Goal: Task Accomplishment & Management: Use online tool/utility

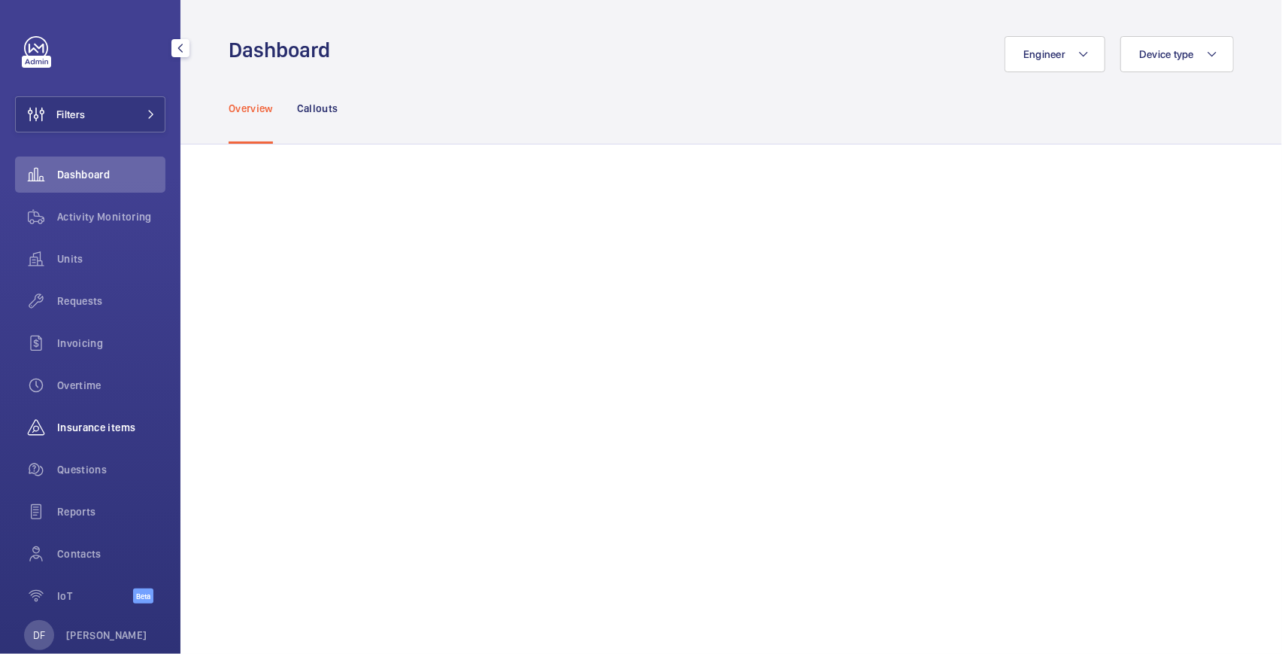
click at [107, 438] on div "Insurance items" at bounding box center [90, 427] width 150 height 36
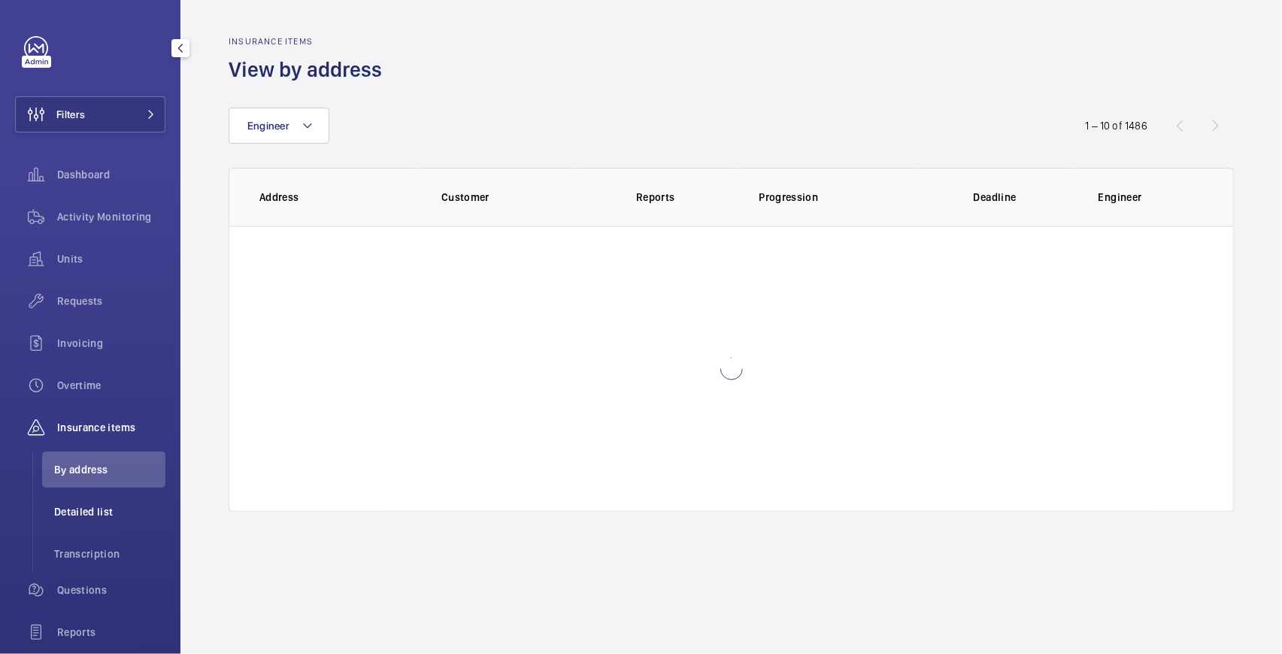
click at [129, 526] on li "Detailed list" at bounding box center [103, 511] width 123 height 36
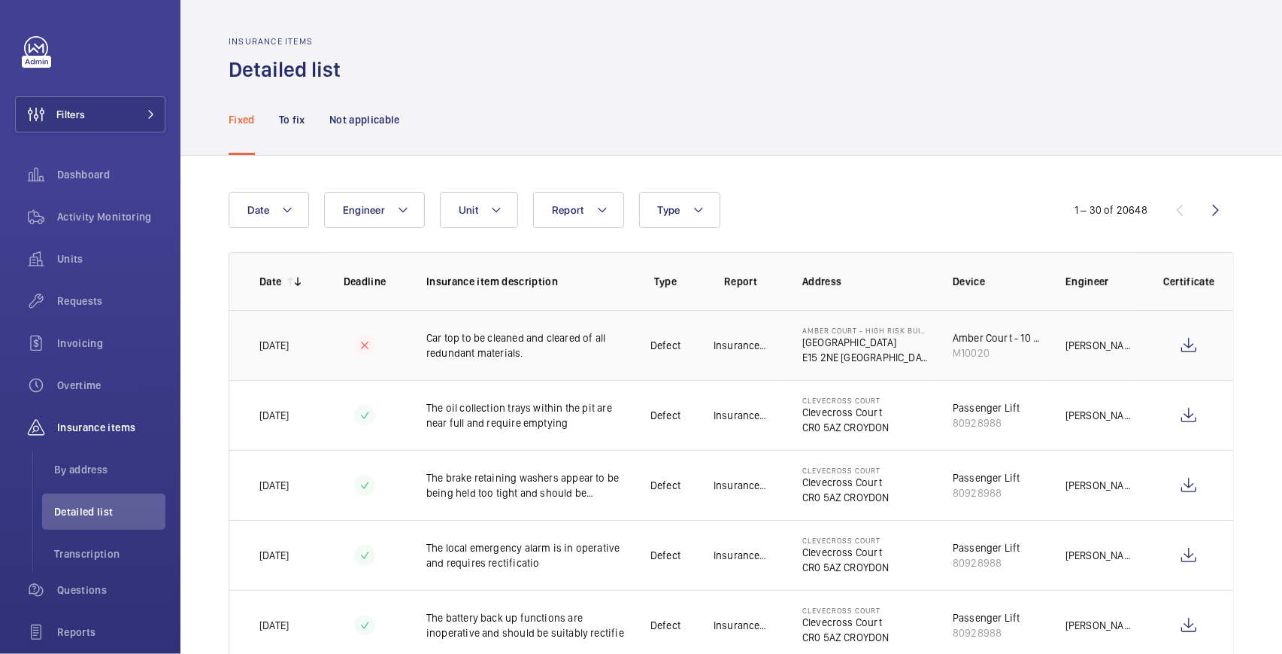
click at [454, 372] on td "Car top to be cleaned and cleared of all redundant materials." at bounding box center [515, 345] width 226 height 70
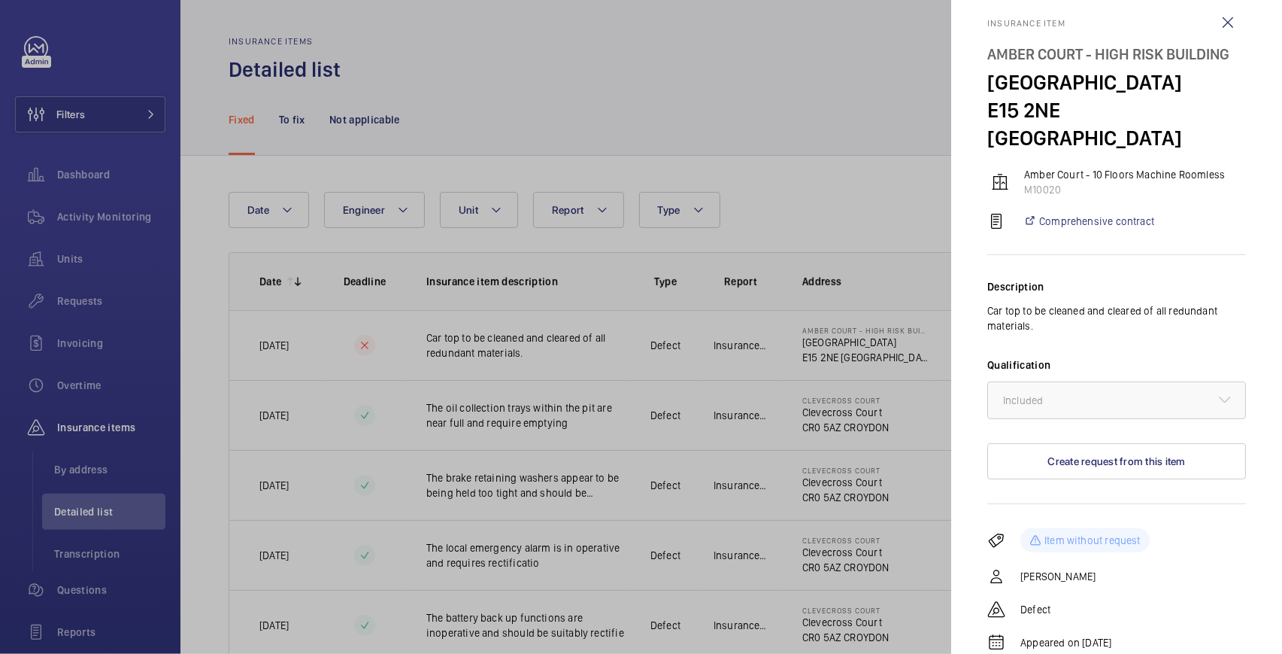
scroll to position [20, 0]
click at [484, 436] on div at bounding box center [641, 327] width 1282 height 654
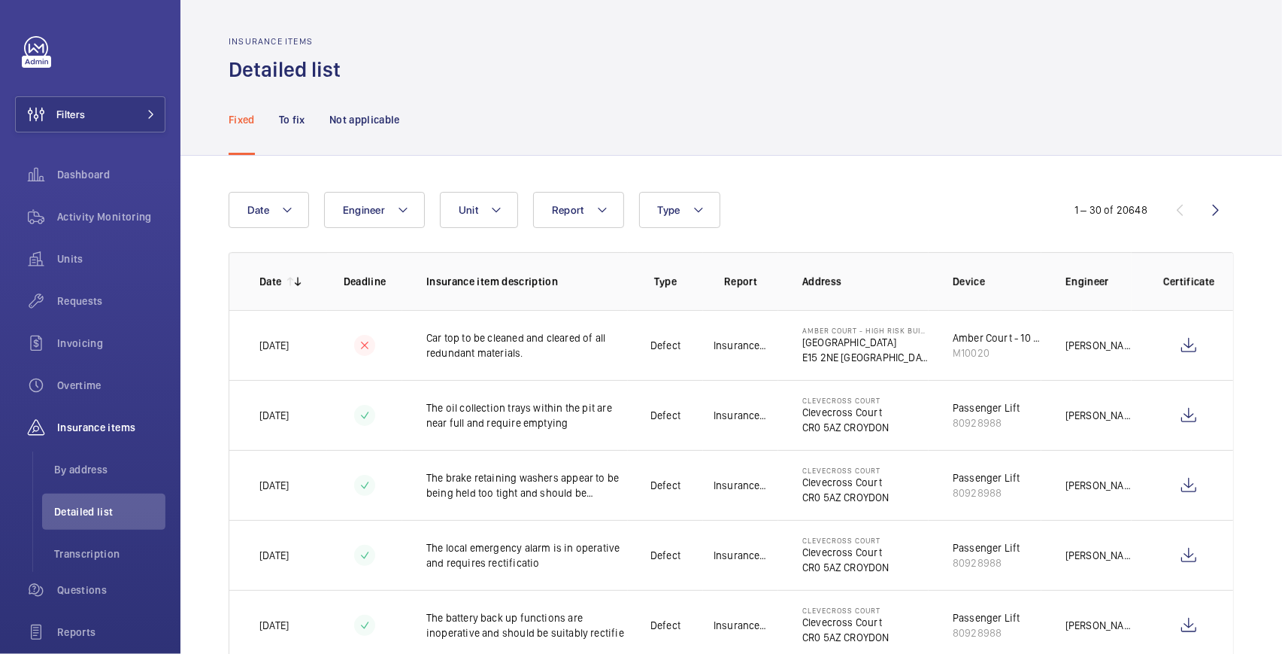
click at [488, 436] on div at bounding box center [641, 327] width 1282 height 654
click at [488, 436] on td "The oil collection trays within the pit are near full and require emptying" at bounding box center [515, 415] width 226 height 70
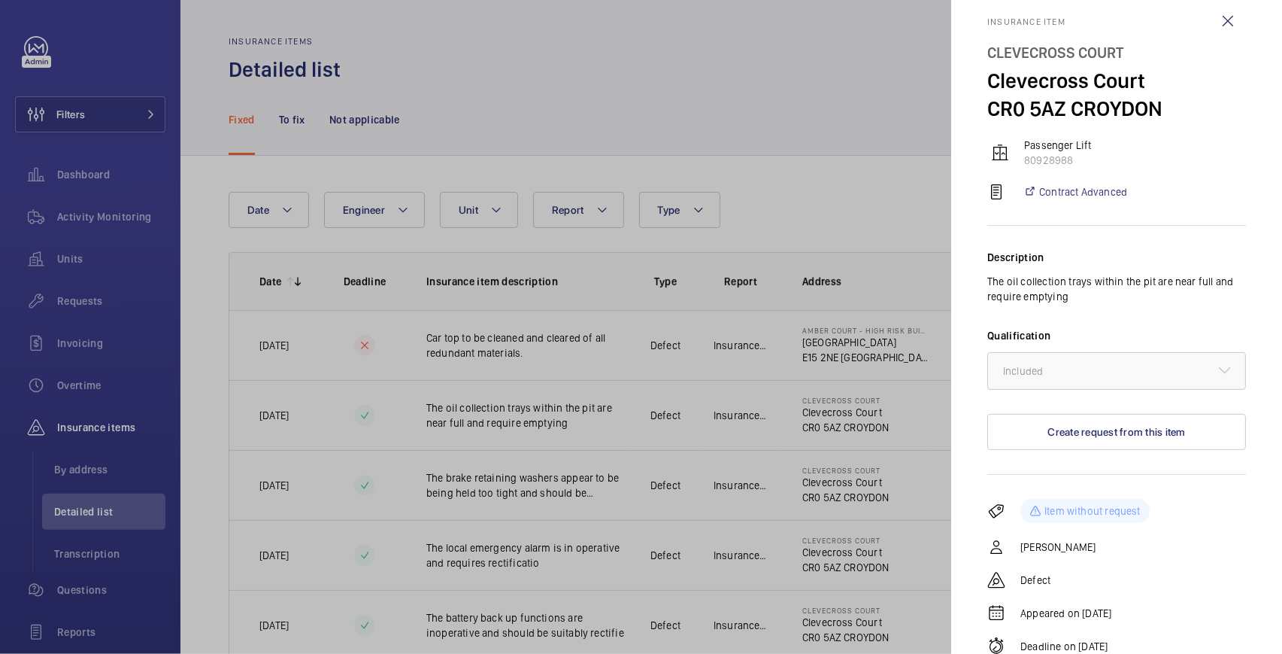
scroll to position [20, 0]
click at [624, 505] on div at bounding box center [641, 327] width 1282 height 654
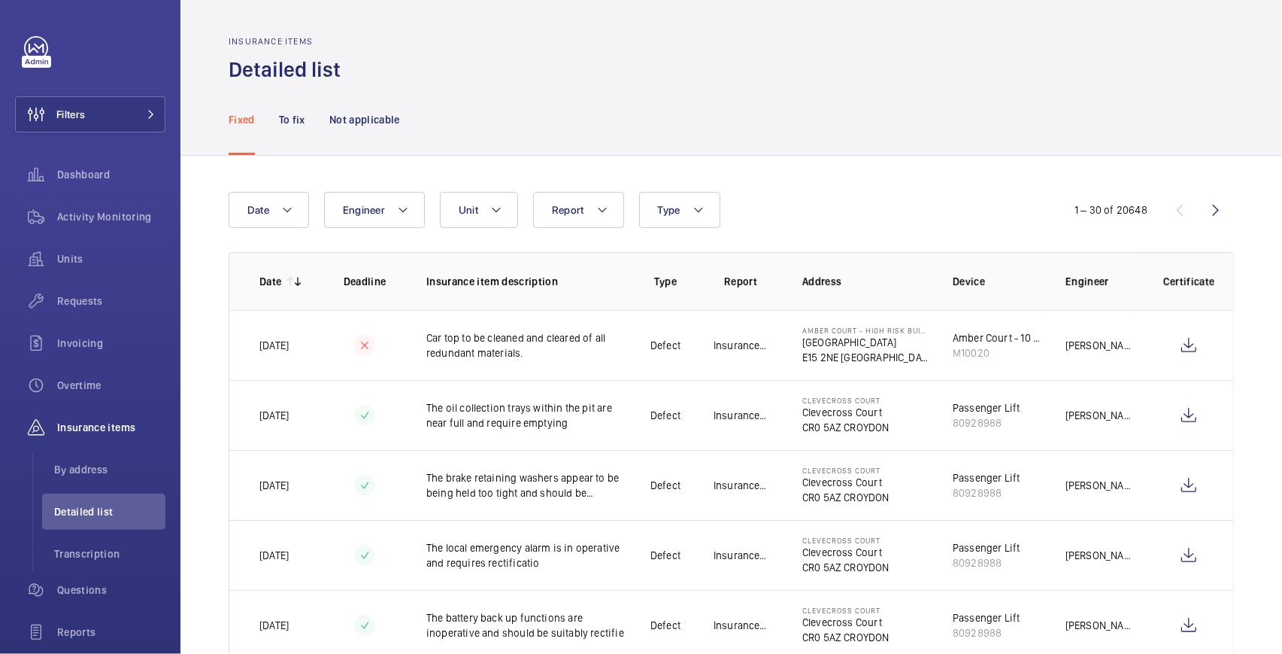
click at [541, 526] on mat-sidenav-container "Filters Dashboard Activity Monitoring Units Requests Invoicing Overtime Insuran…" at bounding box center [641, 327] width 1282 height 654
click at [541, 528] on td "The local emergency alarm is in operative and requires rectificatio" at bounding box center [515, 555] width 226 height 70
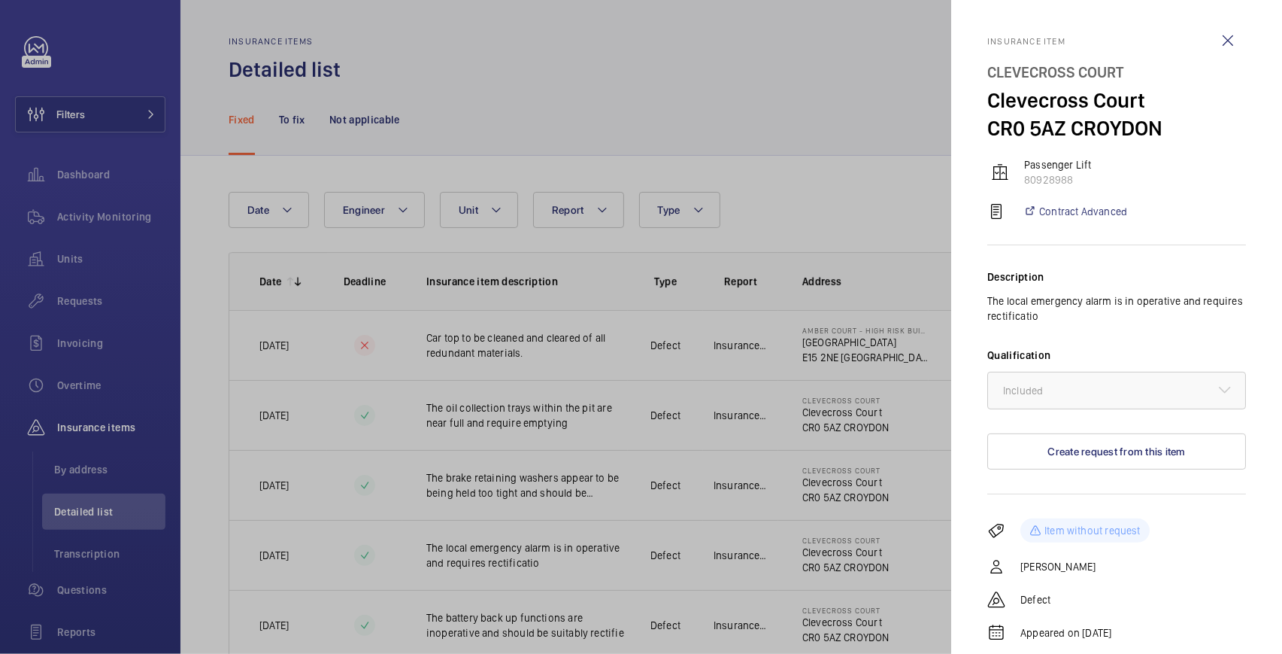
scroll to position [20, 0]
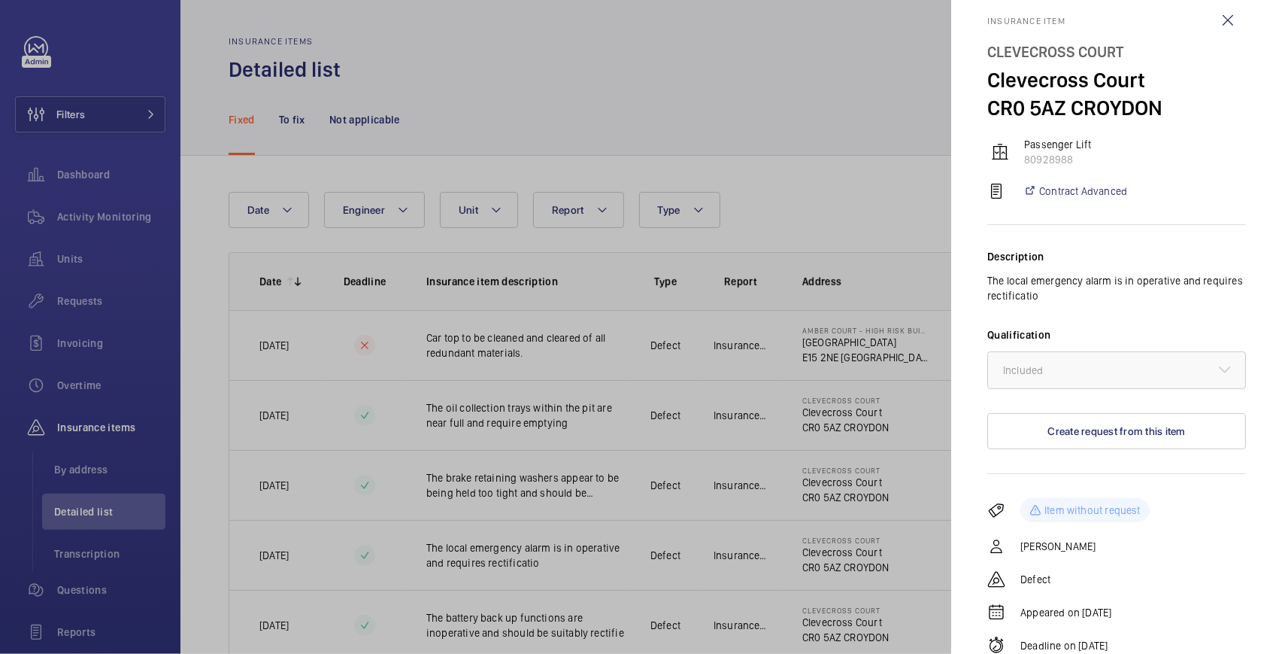
click at [352, 111] on div at bounding box center [641, 327] width 1282 height 654
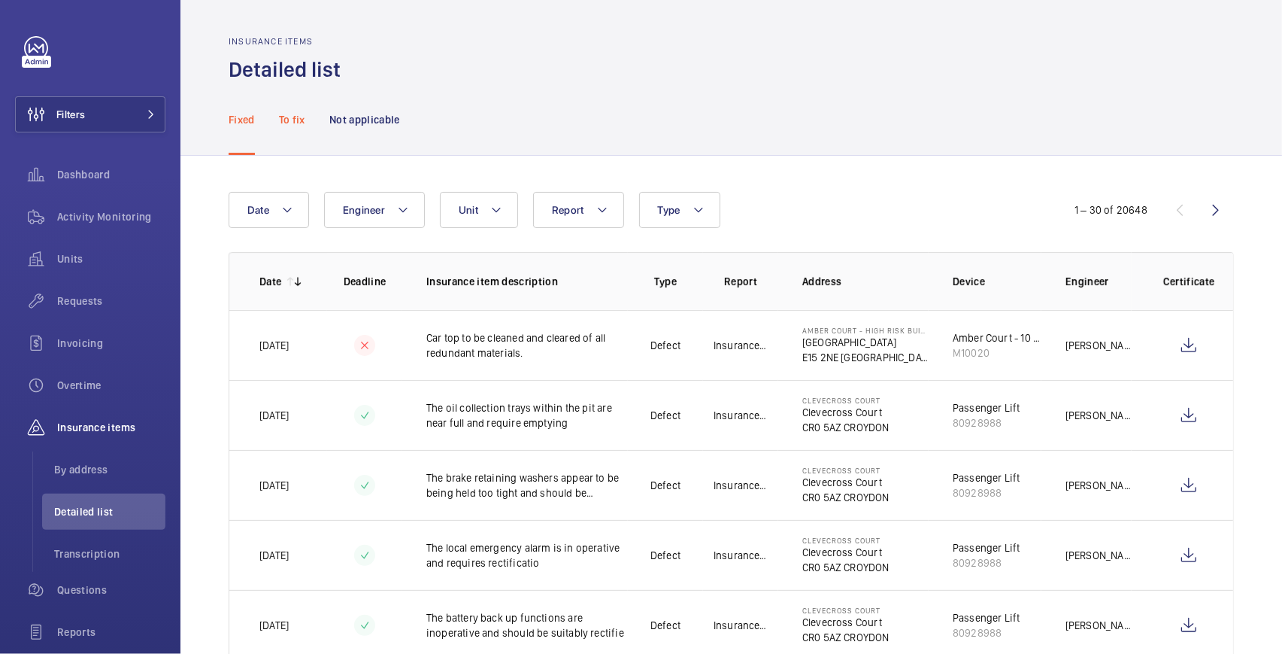
click at [296, 117] on p "To fix" at bounding box center [292, 119] width 26 height 15
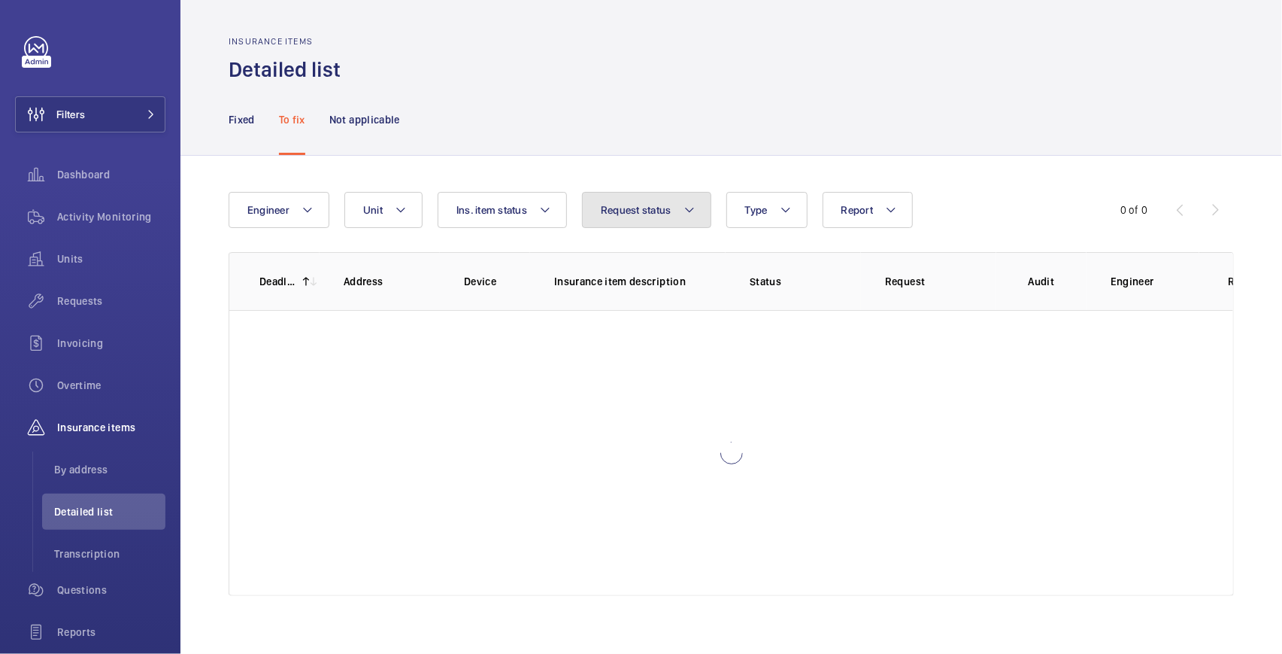
click at [636, 217] on button "Request status" at bounding box center [646, 210] width 129 height 36
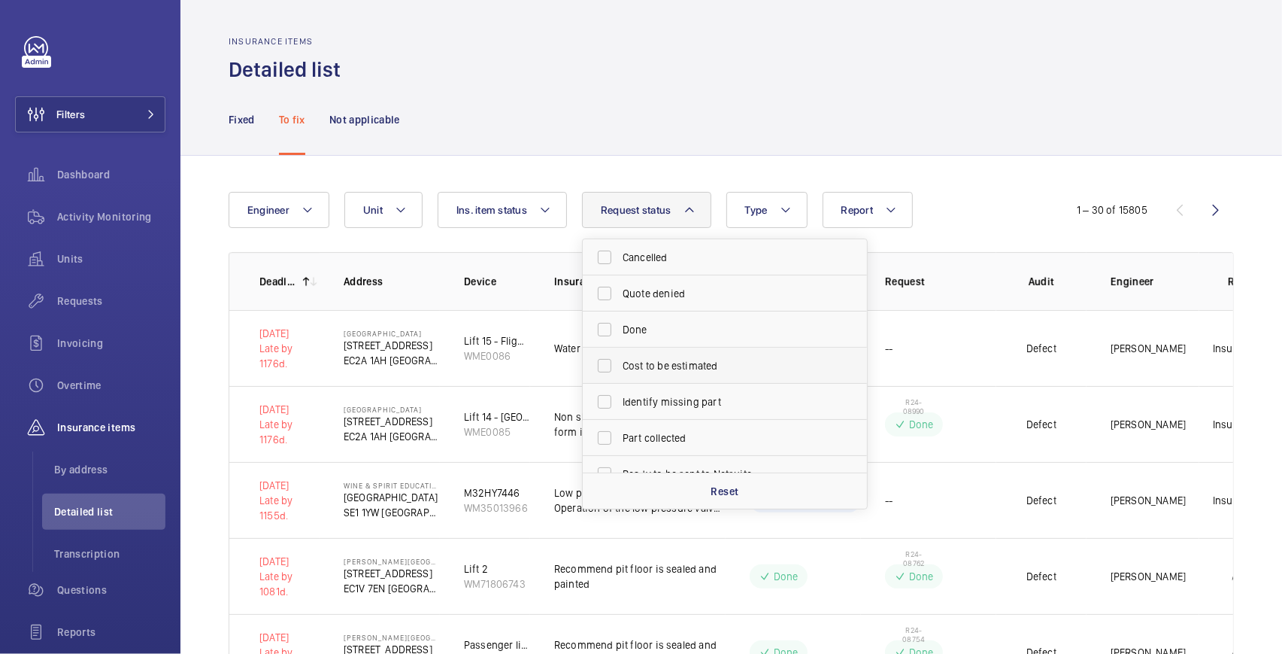
click at [716, 368] on span "Cost to be estimated" at bounding box center [726, 365] width 207 height 15
click at [620, 368] on input "Cost to be estimated" at bounding box center [605, 365] width 30 height 30
checkbox input "true"
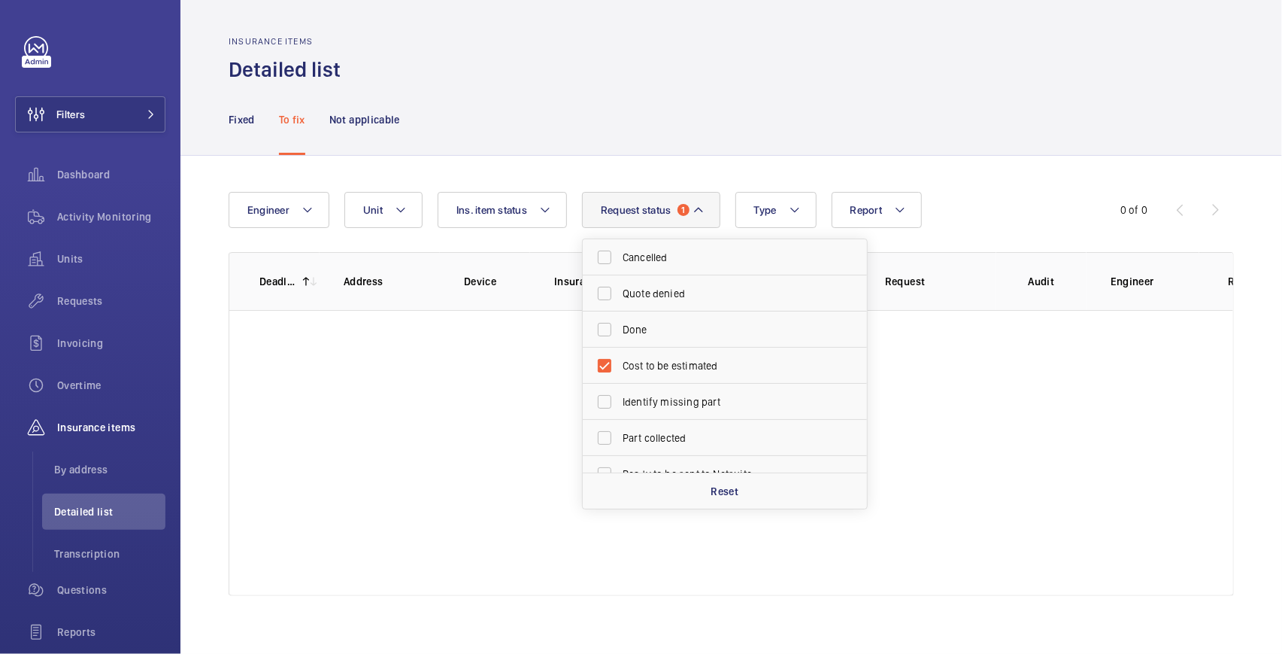
click at [853, 101] on div "Fixed To fix Not applicable" at bounding box center [731, 118] width 1005 height 71
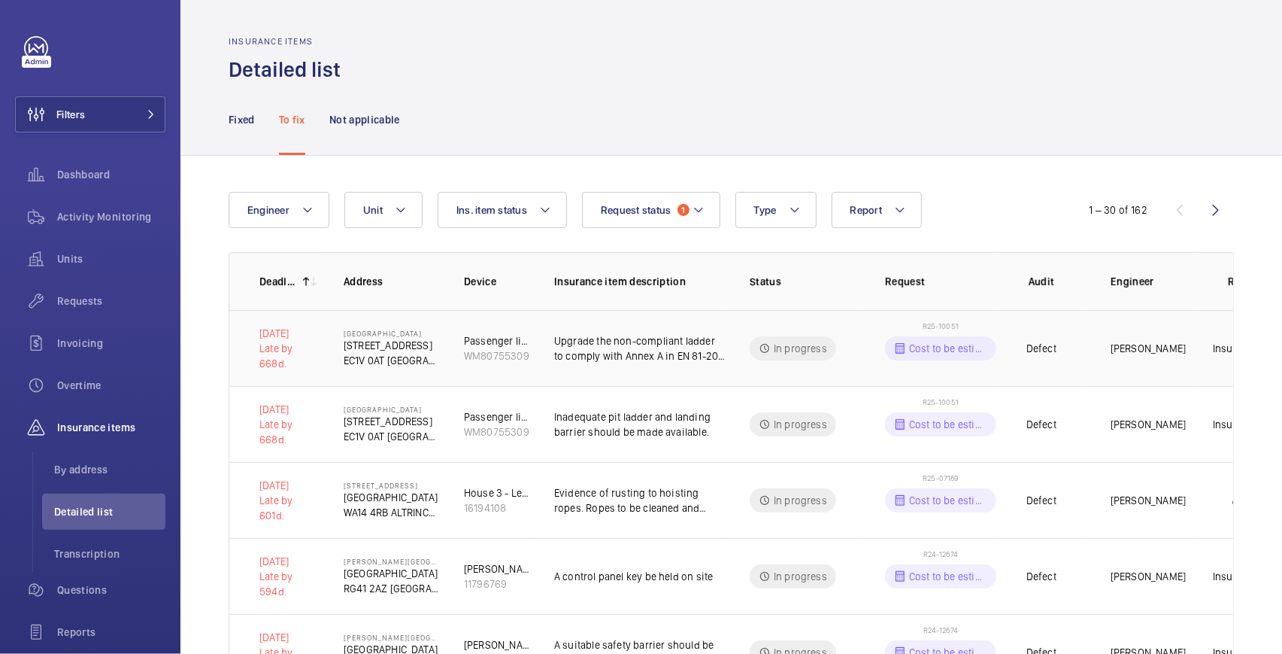
click at [717, 367] on td "Upgrade the non-compliant ladder to comply with Annex A in EN 81-20, which stat…" at bounding box center [628, 348] width 196 height 76
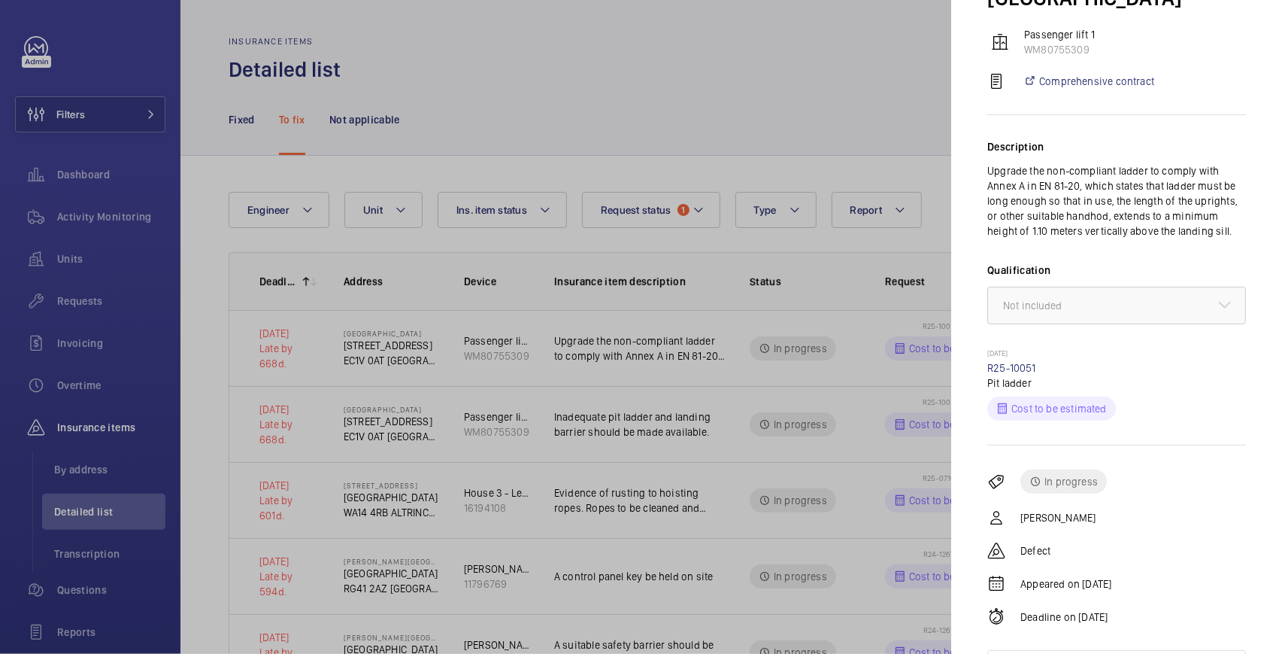
scroll to position [162, 0]
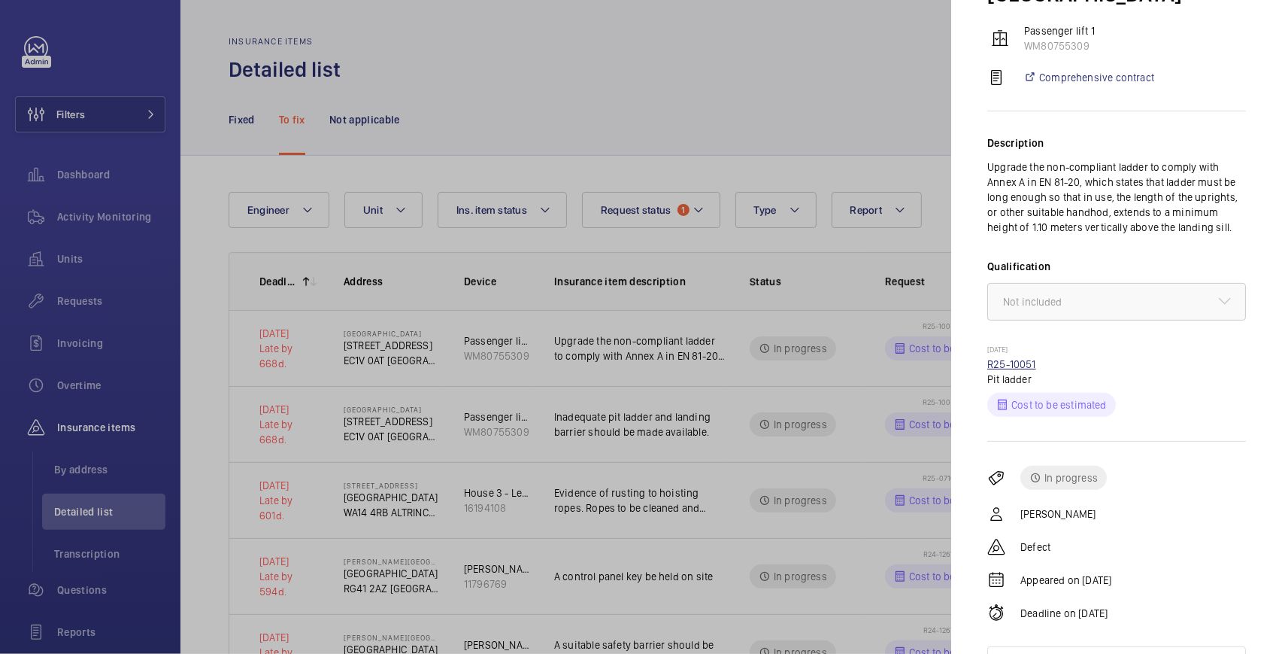
click at [1014, 358] on link "R25-10051" at bounding box center [1011, 364] width 49 height 12
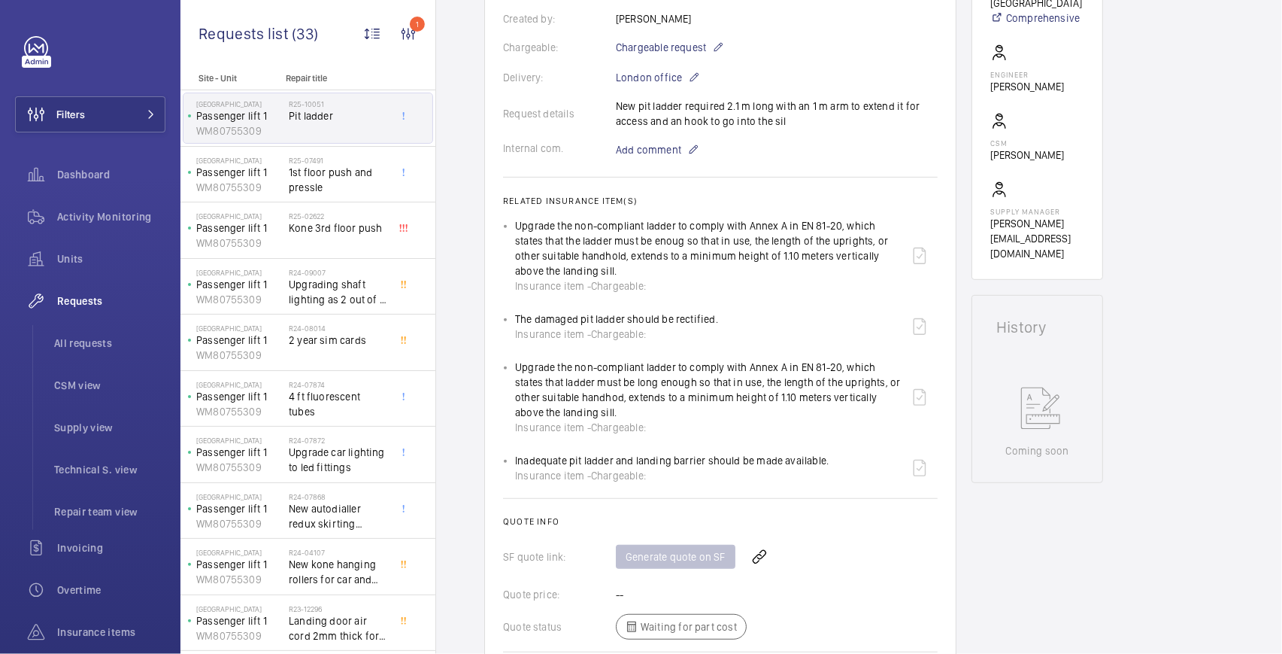
scroll to position [401, 0]
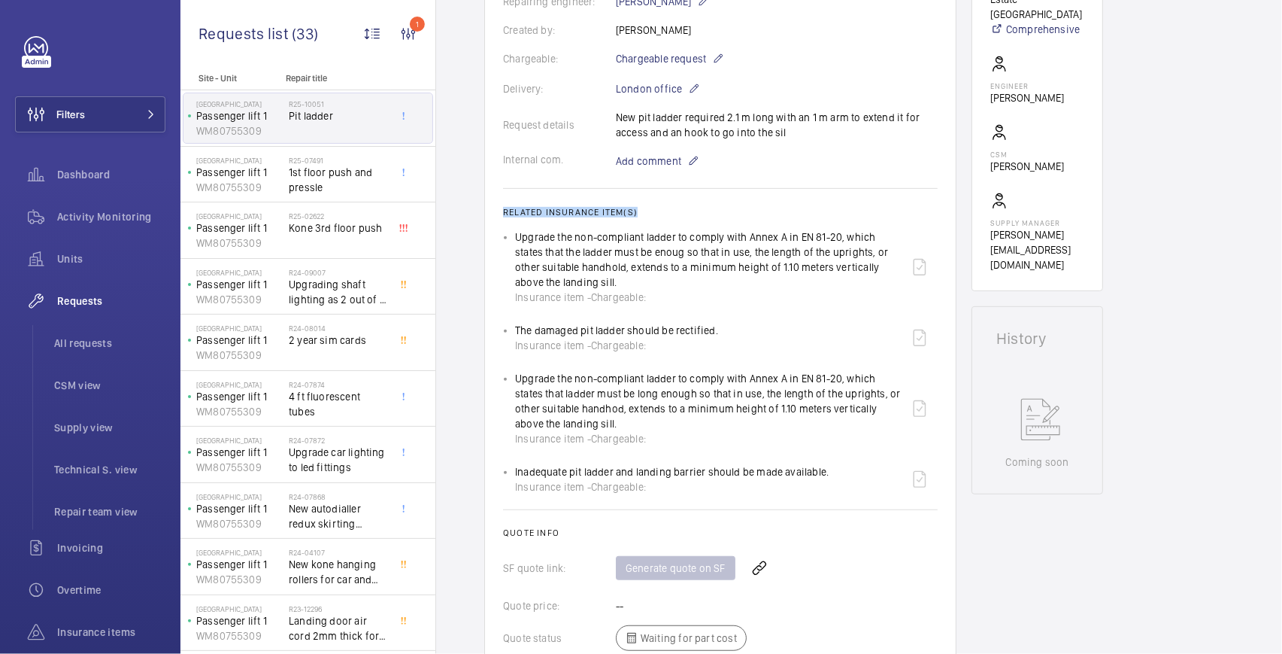
drag, startPoint x: 504, startPoint y: 199, endPoint x: 697, endPoint y: 216, distance: 194.0
click at [697, 216] on wm-front-card-body "A repair request was created on [DATE] for a pit ladder. Parts were ordered, an…" at bounding box center [720, 264] width 435 height 927
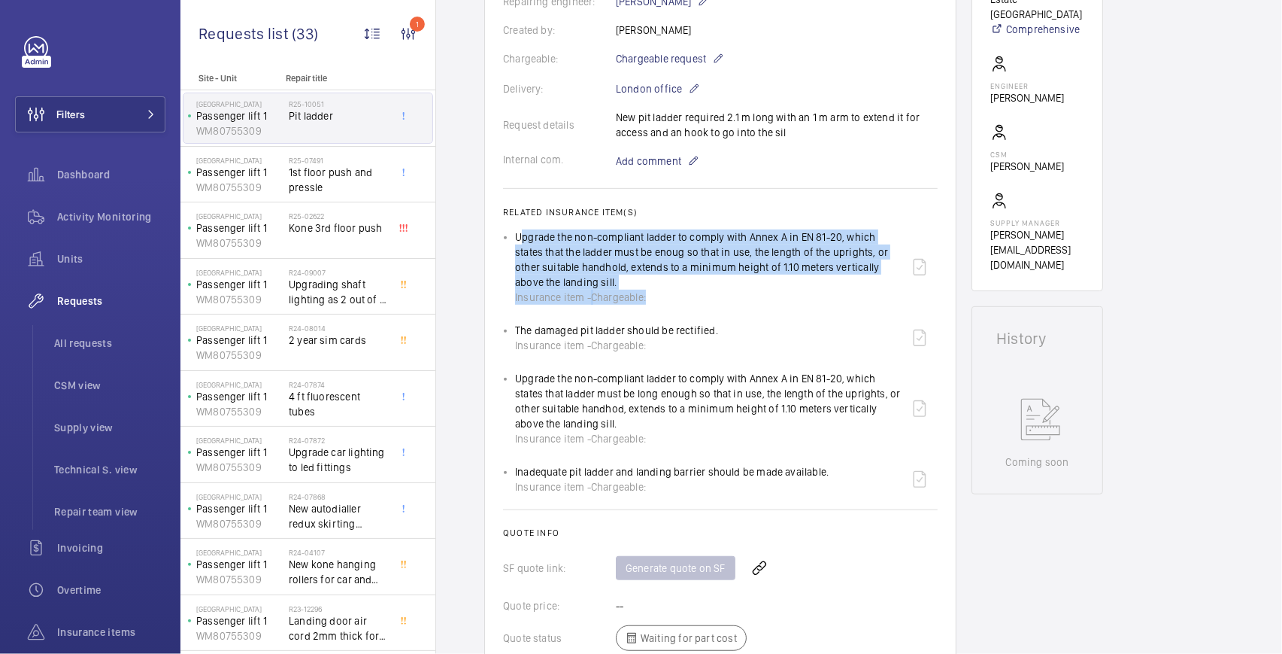
drag, startPoint x: 705, startPoint y: 293, endPoint x: 496, endPoint y: 235, distance: 216.2
click at [496, 235] on wm-front-card "Engineers requests R25-10051 A repair request was created on [DATE] for a pit l…" at bounding box center [720, 246] width 472 height 1001
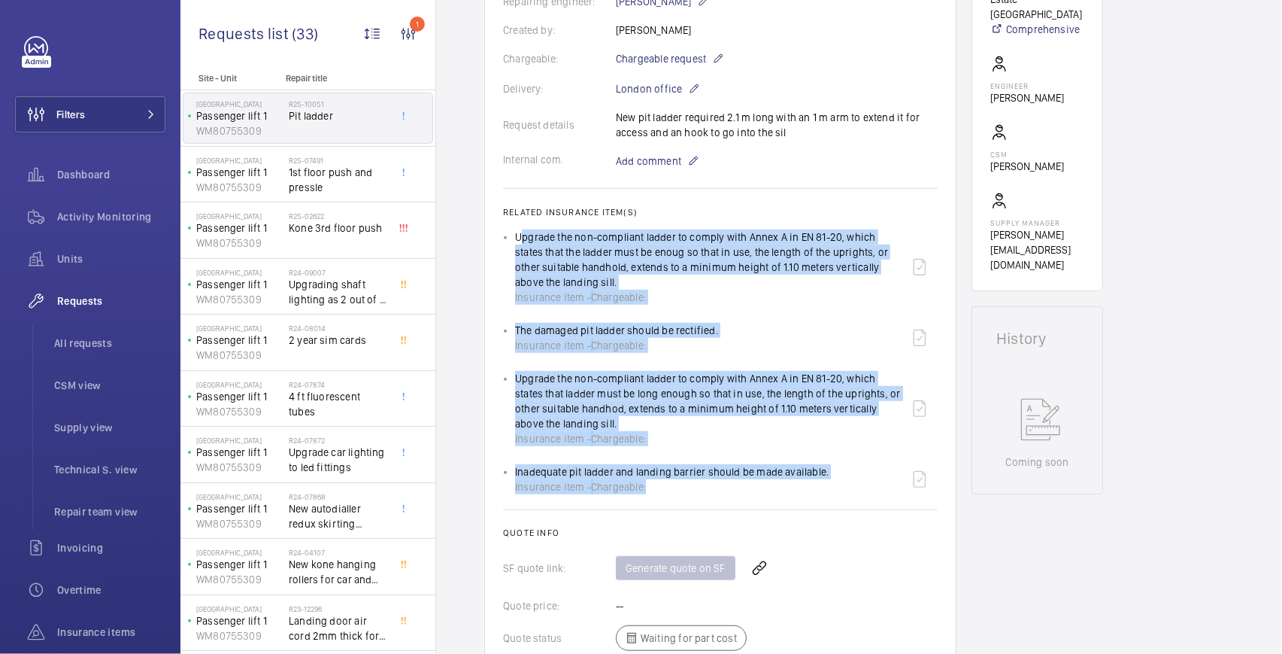
drag, startPoint x: 720, startPoint y: 490, endPoint x: 509, endPoint y: 226, distance: 338.7
click at [509, 226] on wm-front-card-body "A repair request was created on [DATE] for a pit ladder. Parts were ordered, an…" at bounding box center [720, 264] width 435 height 927
click at [620, 456] on ul "Upgrade the non-compliant ladder to comply with Annex A in EN 81-20, which stat…" at bounding box center [720, 363] width 435 height 268
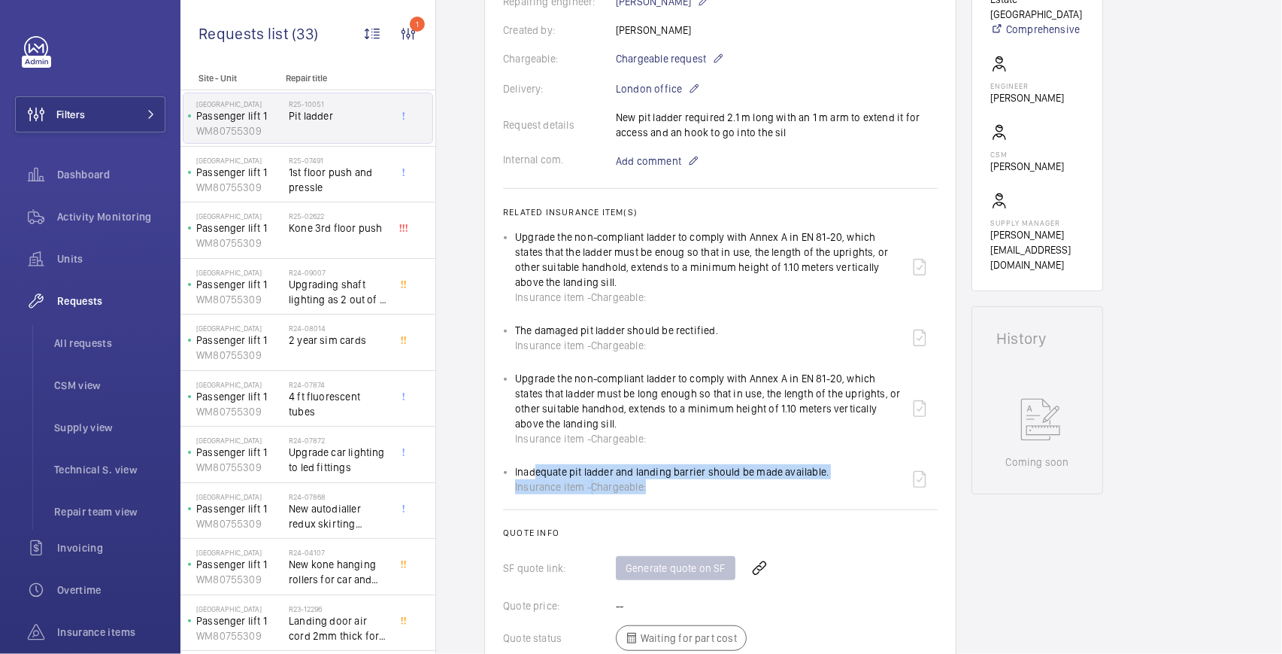
drag, startPoint x: 663, startPoint y: 488, endPoint x: 528, endPoint y: 465, distance: 137.4
click at [528, 465] on div "Inadequate pit ladder and landing barrier should be made available. Insurance i…" at bounding box center [672, 479] width 314 height 30
drag, startPoint x: 508, startPoint y: 463, endPoint x: 660, endPoint y: 484, distance: 153.3
click at [660, 484] on ul "Upgrade the non-compliant ladder to comply with Annex A in EN 81-20, which stat…" at bounding box center [720, 363] width 435 height 268
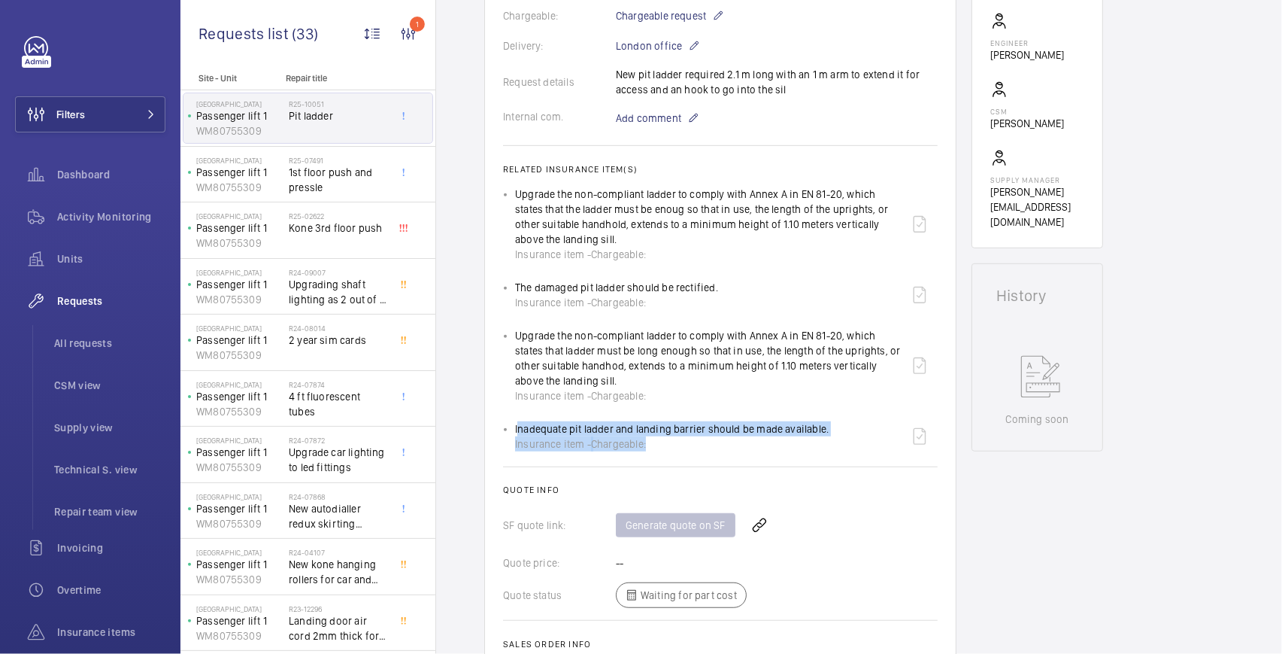
scroll to position [451, 0]
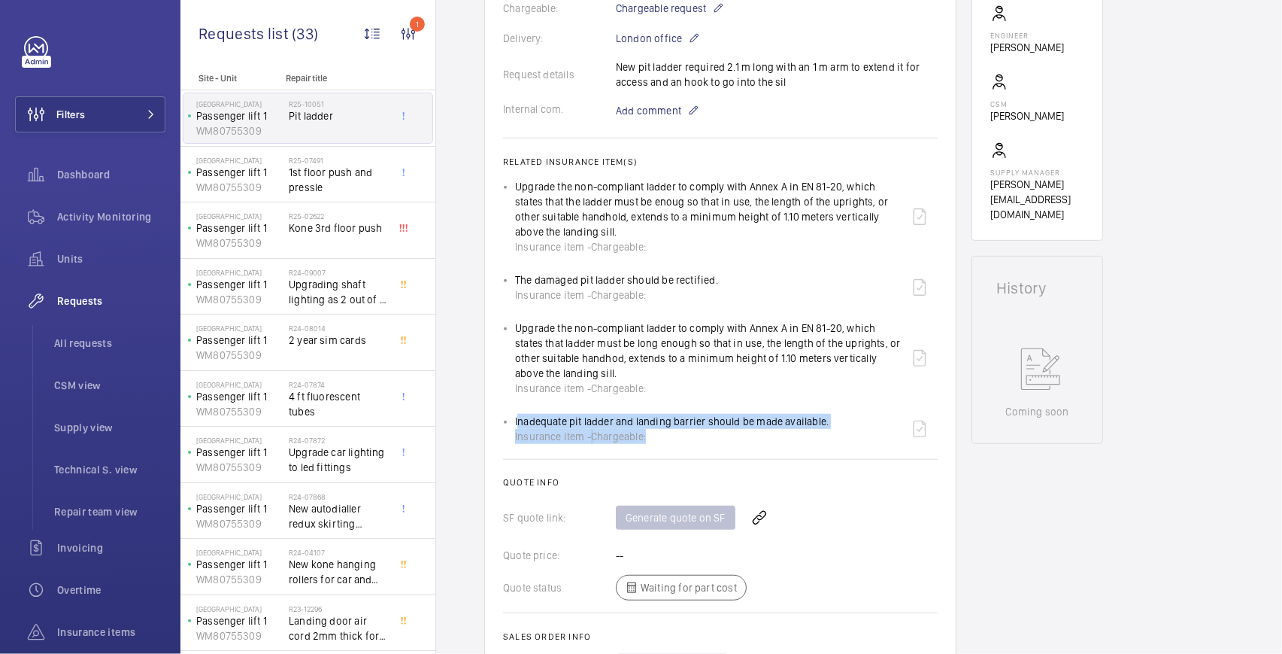
click at [637, 429] on span "Chargeable:" at bounding box center [618, 436] width 55 height 15
drag, startPoint x: 653, startPoint y: 438, endPoint x: 499, endPoint y: 426, distance: 154.6
click at [499, 426] on wm-front-card "Engineers requests R25-10051 A repair request was created on [DATE] for a pit l…" at bounding box center [720, 195] width 472 height 1001
click at [607, 415] on div "Inadequate pit ladder and landing barrier should be made available. Insurance i…" at bounding box center [672, 429] width 314 height 30
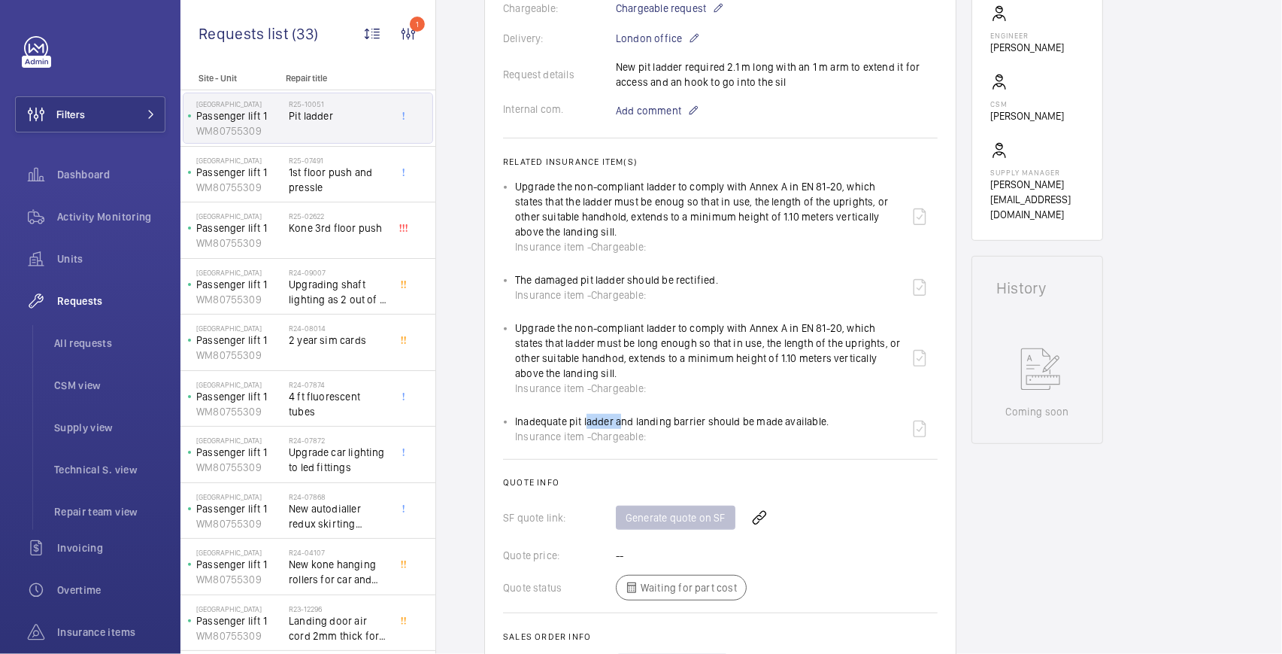
click at [607, 415] on div "Inadequate pit ladder and landing barrier should be made available. Insurance i…" at bounding box center [672, 429] width 314 height 30
drag, startPoint x: 687, startPoint y: 239, endPoint x: 654, endPoint y: 230, distance: 34.3
click at [677, 237] on div "Upgrade the non-compliant ladder to comply with Annex A in EN 81-20, which stat…" at bounding box center [708, 216] width 387 height 75
click at [514, 181] on ul "Upgrade the non-compliant ladder to comply with Annex A in EN 81-20, which stat…" at bounding box center [720, 313] width 435 height 268
click at [513, 159] on h2 "Related insurance item(s)" at bounding box center [720, 161] width 435 height 11
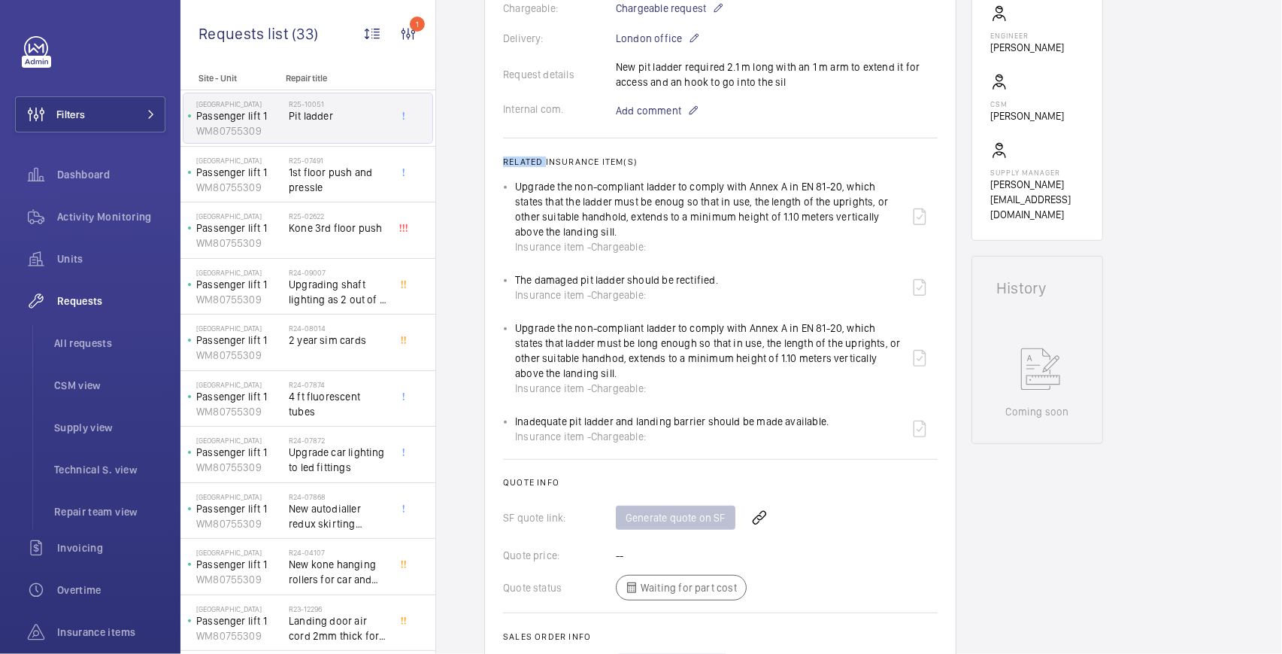
click at [513, 159] on h2 "Related insurance item(s)" at bounding box center [720, 161] width 435 height 11
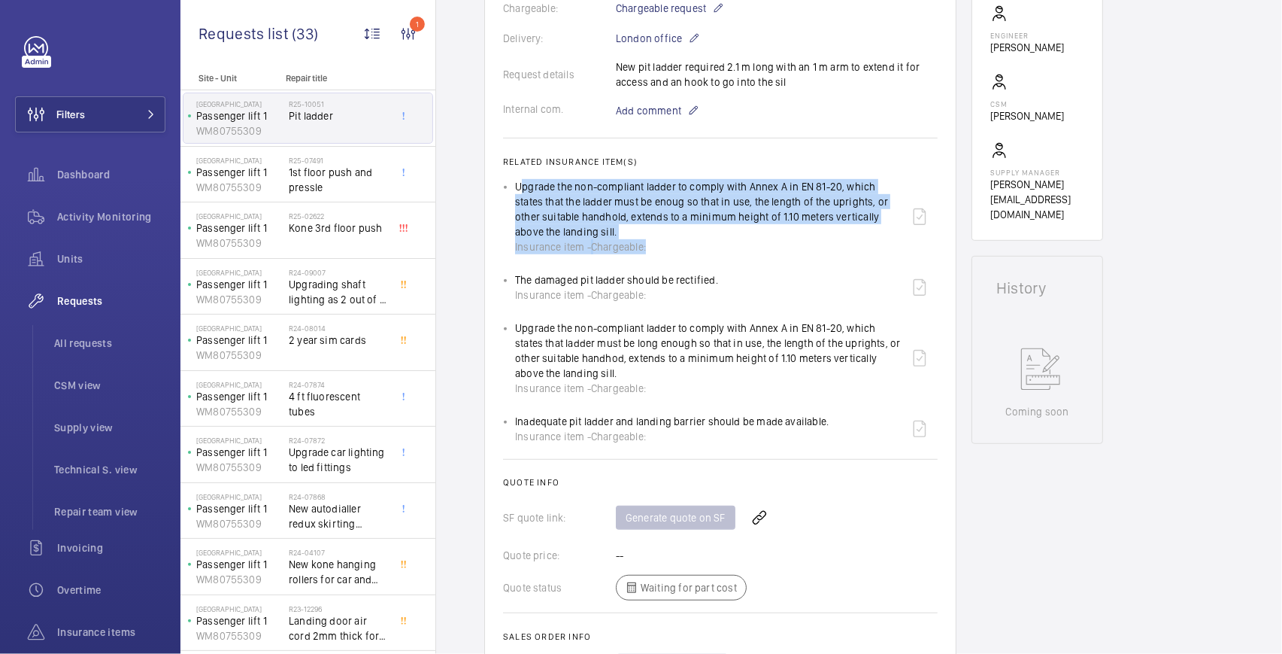
drag, startPoint x: 677, startPoint y: 255, endPoint x: 516, endPoint y: 185, distance: 175.5
click at [516, 185] on ul "Upgrade the non-compliant ladder to comply with Annex A in EN 81-20, which stat…" at bounding box center [720, 313] width 435 height 268
